Goal: Check status: Check status

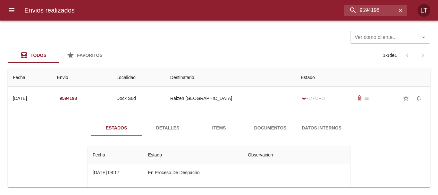
scroll to position [64, 0]
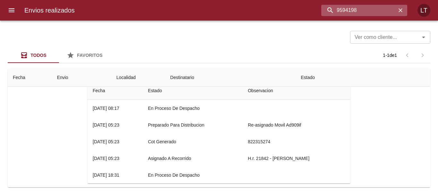
click at [360, 13] on input "9594198" at bounding box center [359, 10] width 75 height 11
paste input "7948"
type input "9579488"
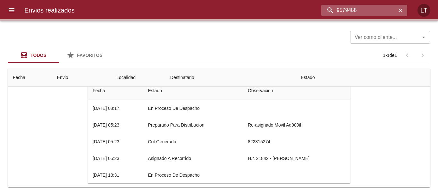
scroll to position [0, 0]
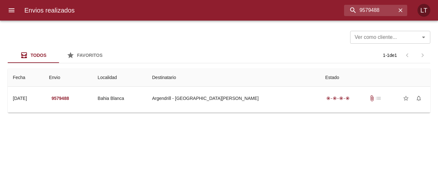
click at [287, 110] on td "Guia : 9579488" at bounding box center [219, 111] width 423 height 3
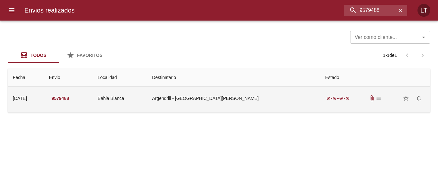
click at [279, 99] on td "Argendrill - [GEOGRAPHIC_DATA][PERSON_NAME]" at bounding box center [233, 98] width 173 height 23
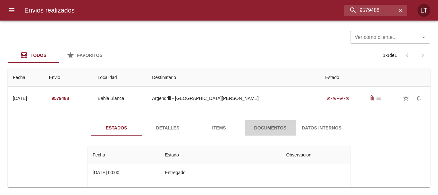
click at [267, 122] on button "Documentos" at bounding box center [270, 127] width 51 height 15
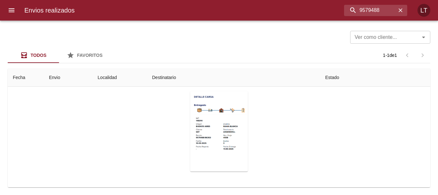
scroll to position [62, 0]
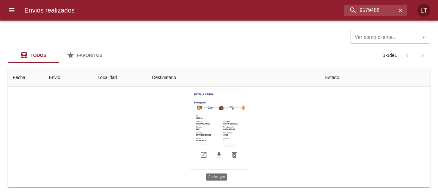
click at [222, 123] on div "Tabla de envíos del cliente" at bounding box center [219, 129] width 58 height 80
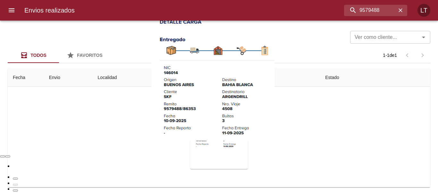
click at [312, 137] on div "Lightbox" at bounding box center [219, 76] width 438 height 152
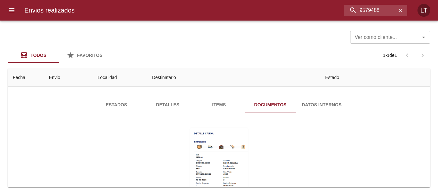
scroll to position [0, 0]
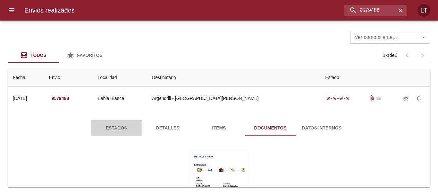
click at [117, 126] on span "Estados" at bounding box center [117, 128] width 44 height 8
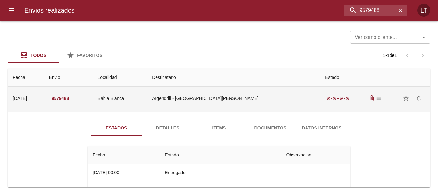
click at [139, 96] on td "Bahia Blanca" at bounding box center [120, 98] width 55 height 23
